Goal: Task Accomplishment & Management: Use online tool/utility

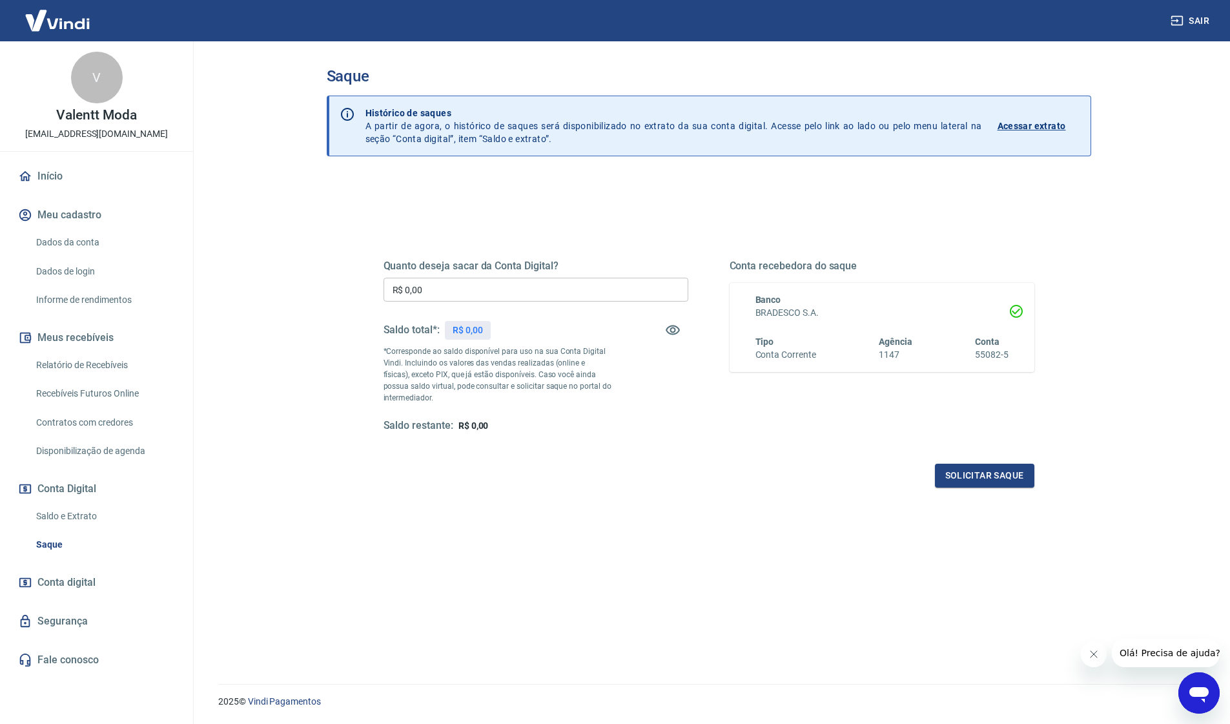
click at [520, 281] on input "R$ 0,00" at bounding box center [535, 290] width 305 height 24
type input "R$ 15.139,73"
click at [658, 507] on div "Quanto deseja sacar da Conta Digital? R$ 15.139,73 ​ Saldo total*: R$ 15.139,73…" at bounding box center [709, 469] width 764 height 585
click at [1024, 480] on button "Solicitar saque" at bounding box center [984, 475] width 99 height 24
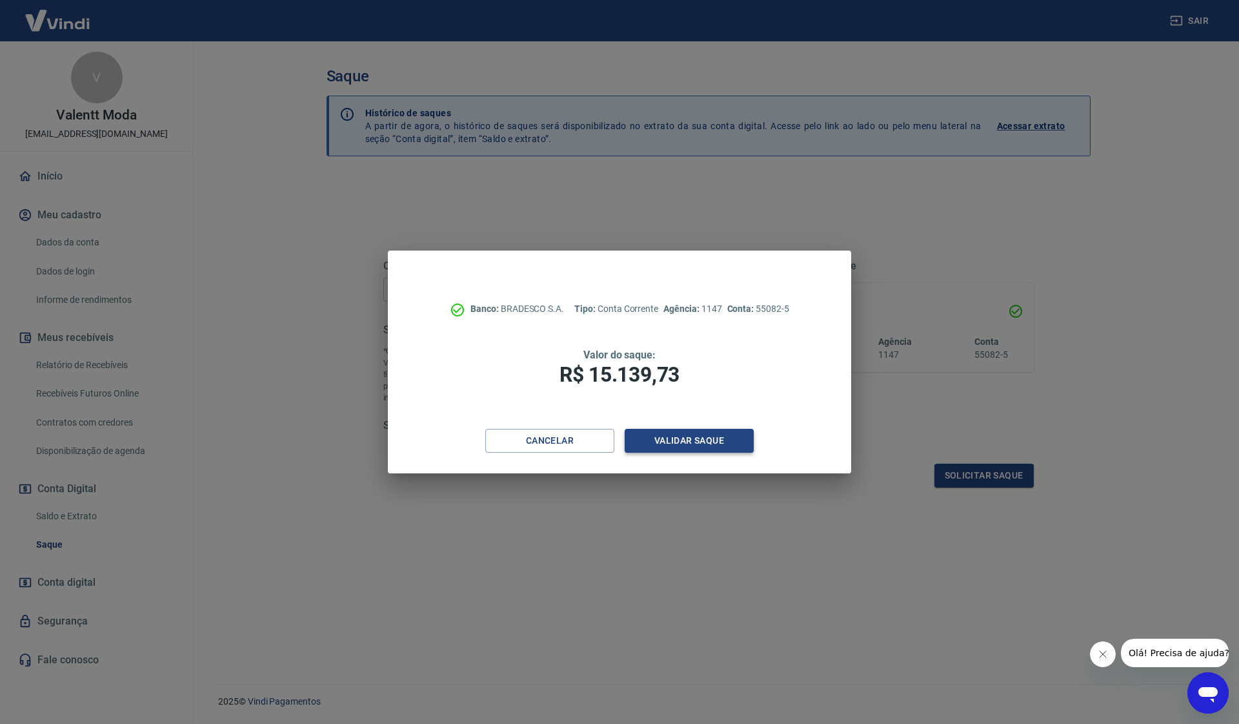
click at [728, 430] on button "Validar saque" at bounding box center [689, 441] width 129 height 24
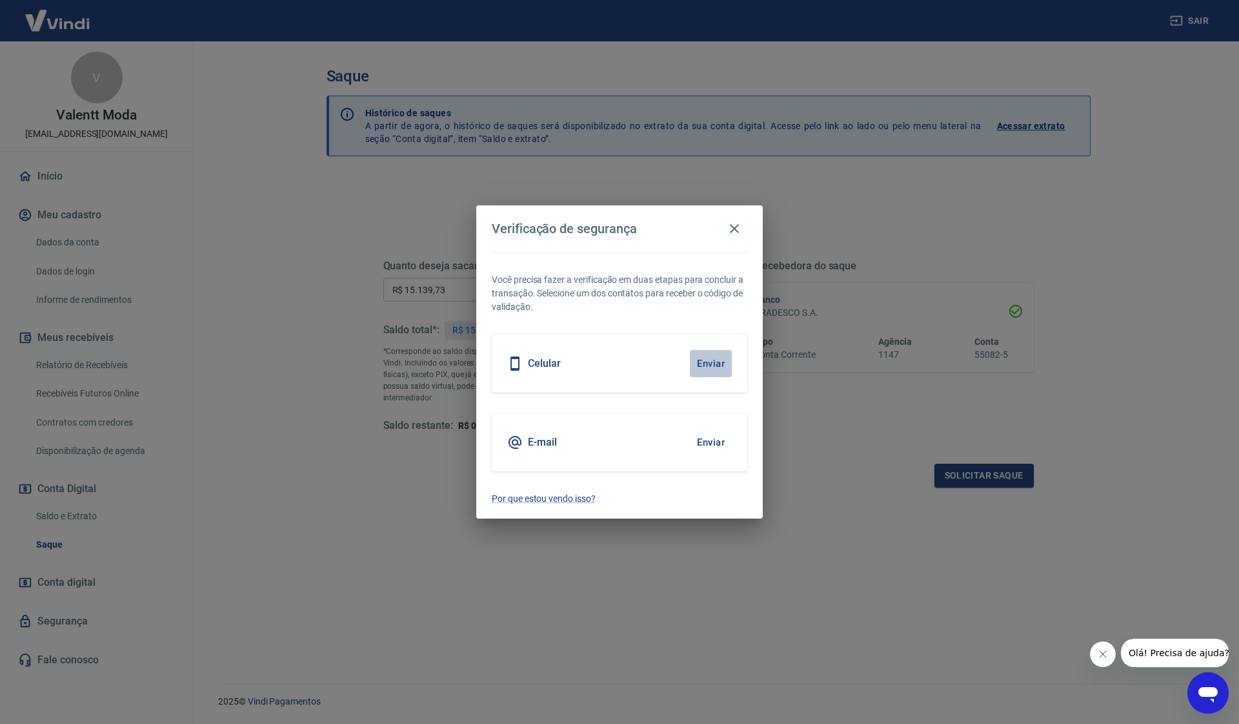
click at [721, 357] on button "Enviar" at bounding box center [711, 363] width 42 height 27
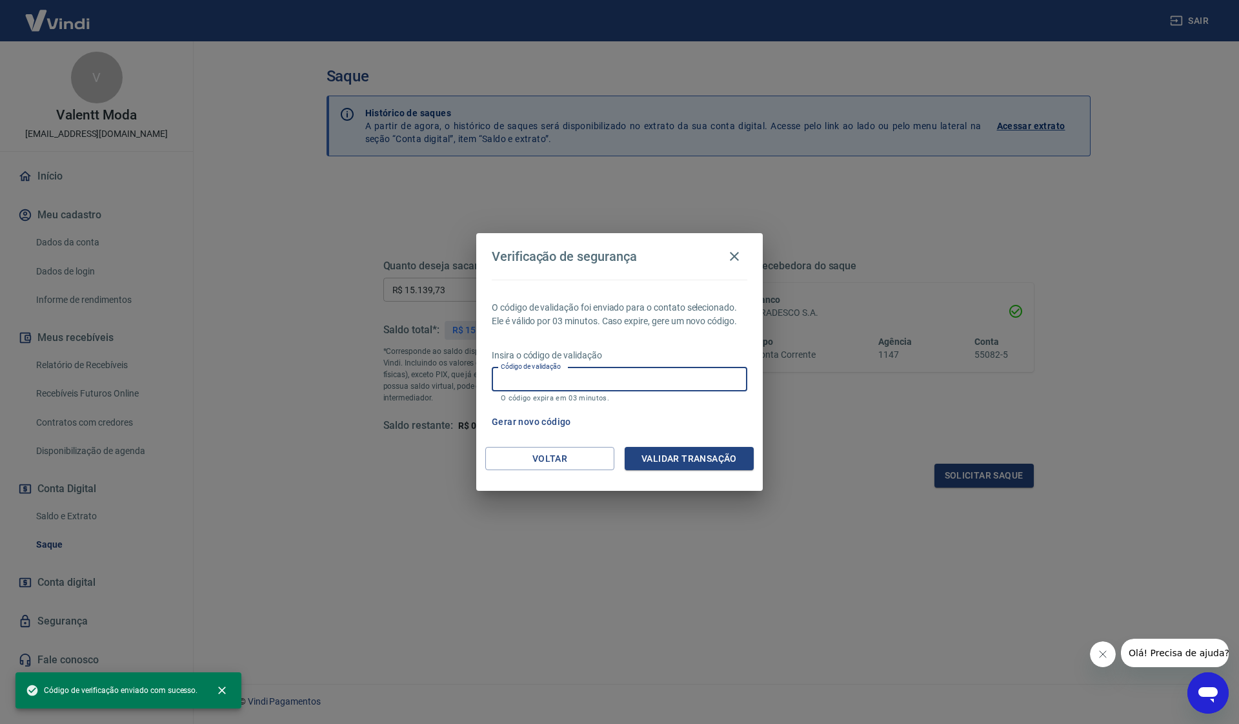
click at [571, 380] on input "Código de validação" at bounding box center [620, 379] width 256 height 24
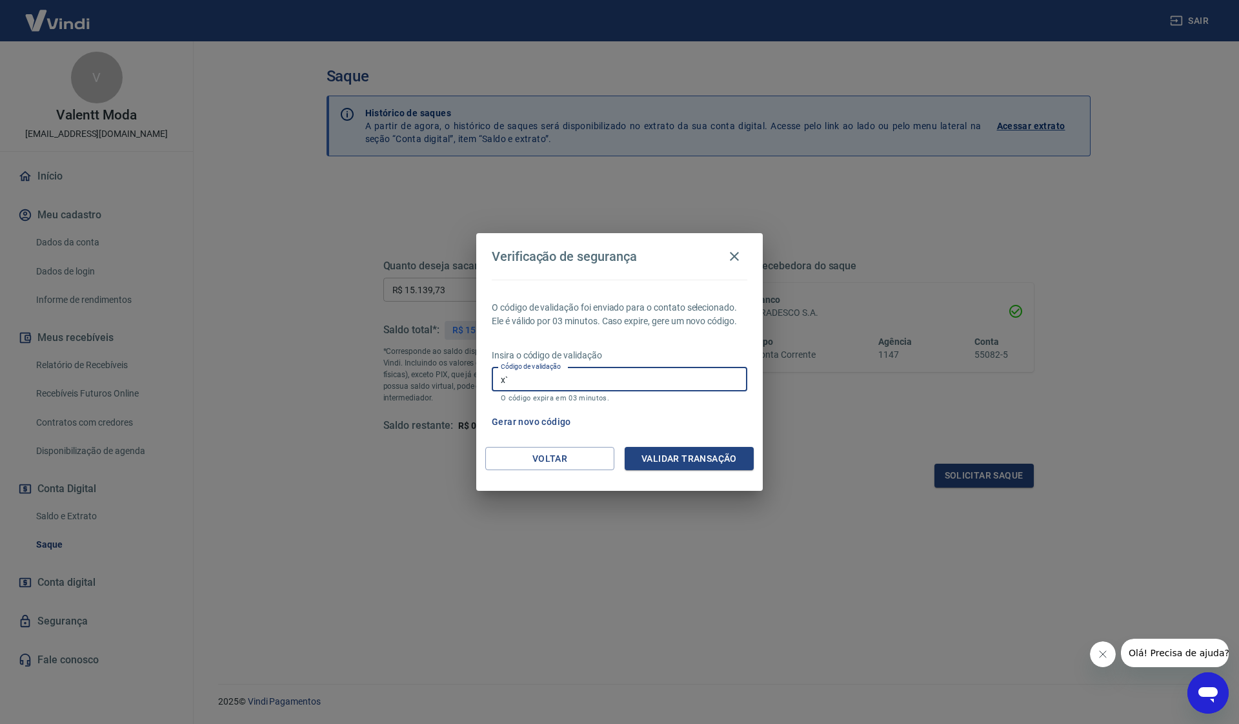
type input "x"
type input "569017"
click at [697, 448] on button "Validar transação" at bounding box center [689, 459] width 129 height 24
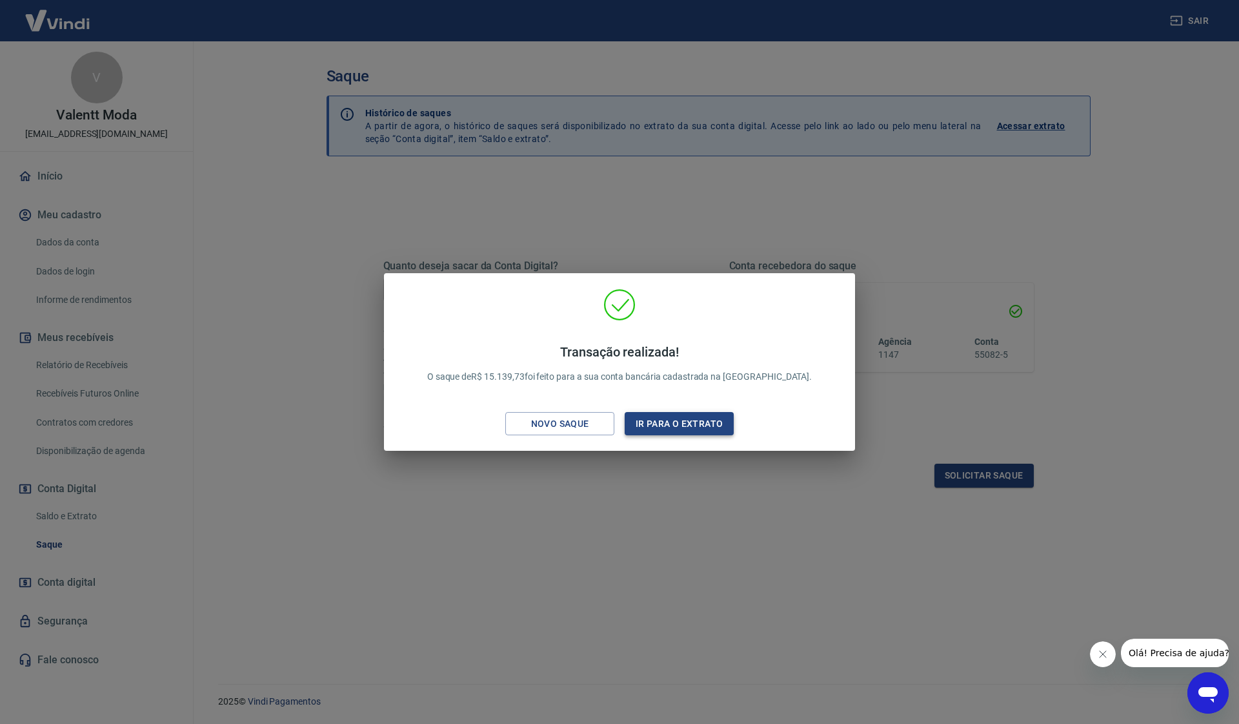
click at [700, 418] on button "Ir para o extrato" at bounding box center [679, 424] width 109 height 24
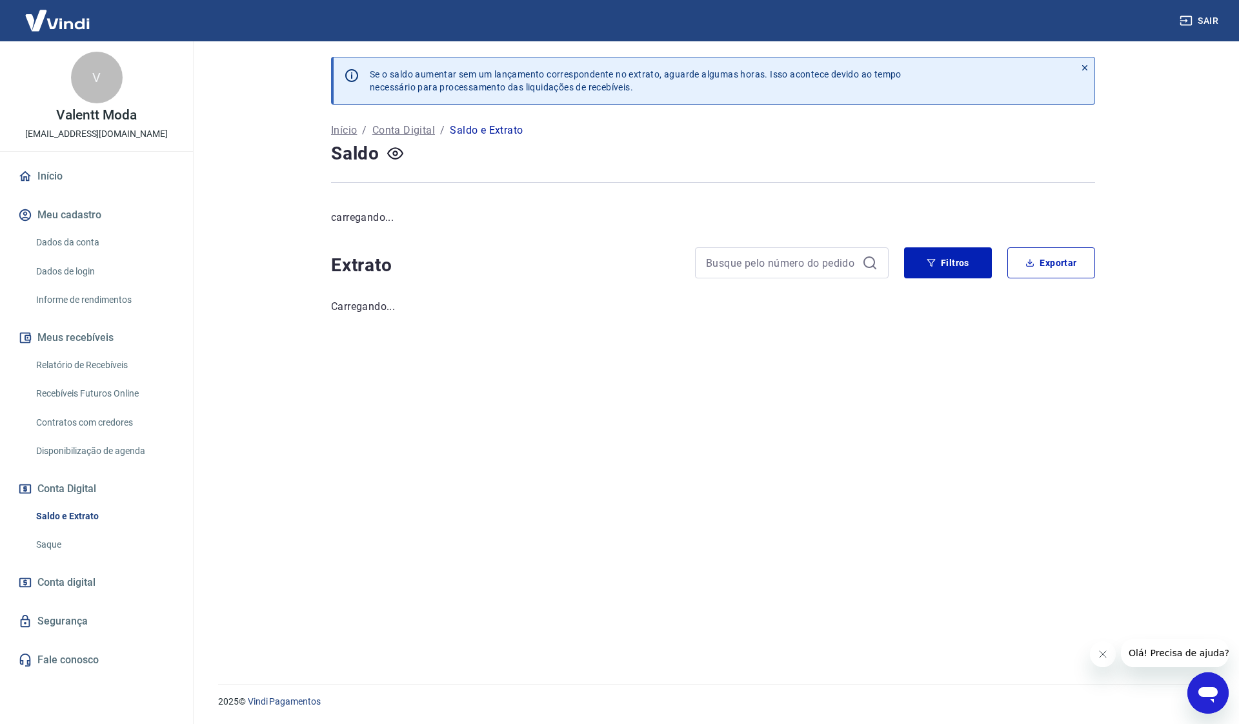
click at [142, 170] on link "Início" at bounding box center [96, 176] width 162 height 28
